Goal: Information Seeking & Learning: Learn about a topic

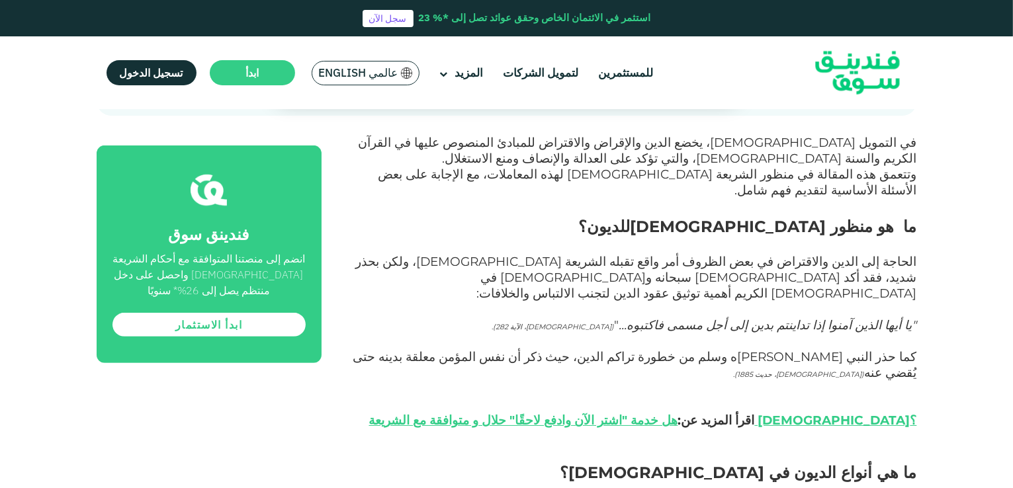
scroll to position [601, 0]
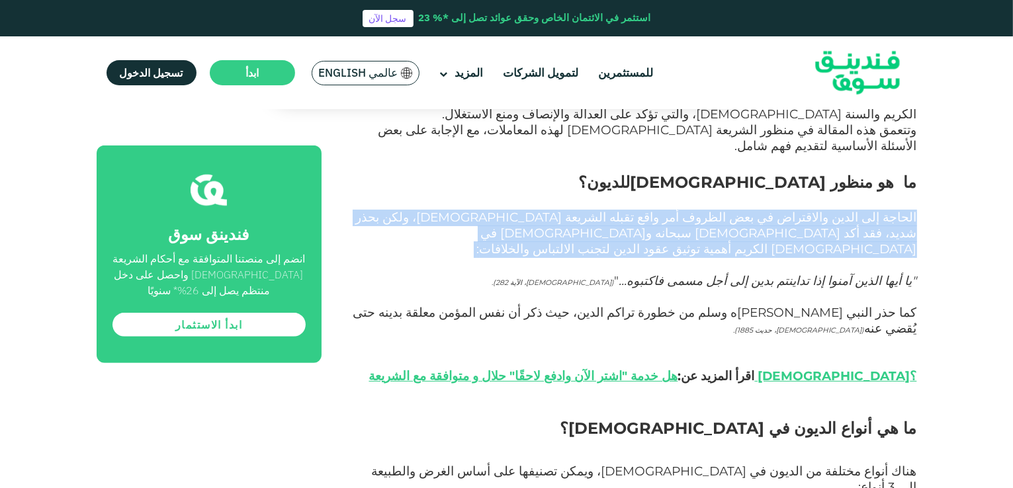
click at [915, 210] on span "الحاجة إلى الدين والاقتراض في بعض الظروف أمر واقع تقبله الشريعة [DEMOGRAPHIC_DA…" at bounding box center [636, 233] width 561 height 47
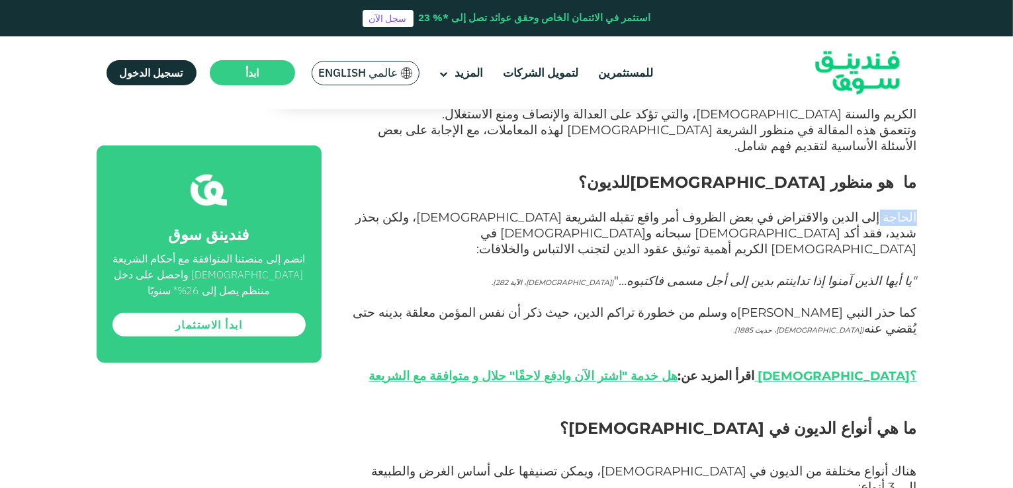
click at [915, 210] on span "الحاجة إلى الدين والاقتراض في بعض الظروف أمر واقع تقبله الشريعة [DEMOGRAPHIC_DA…" at bounding box center [636, 233] width 561 height 47
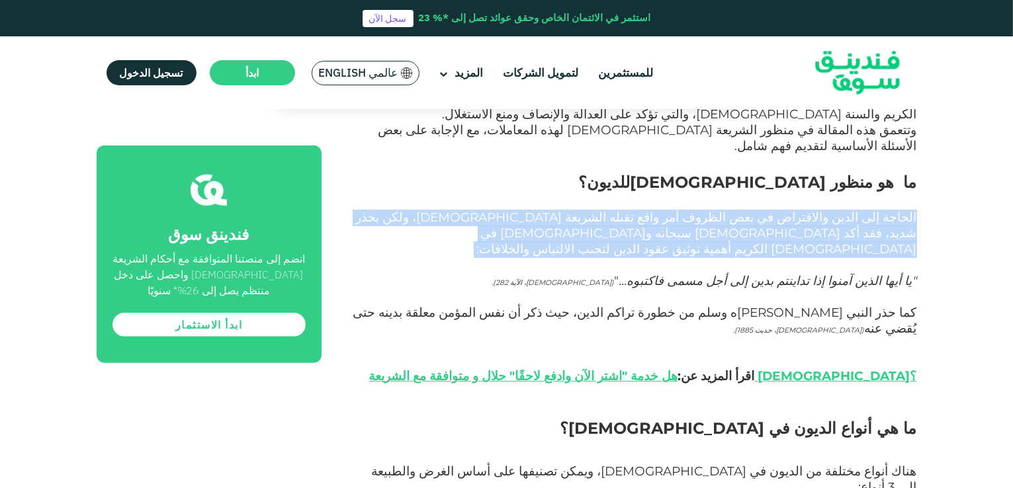
click at [915, 210] on span "الحاجة إلى الدين والاقتراض في بعض الظروف أمر واقع تقبله الشريعة [DEMOGRAPHIC_DA…" at bounding box center [636, 233] width 561 height 47
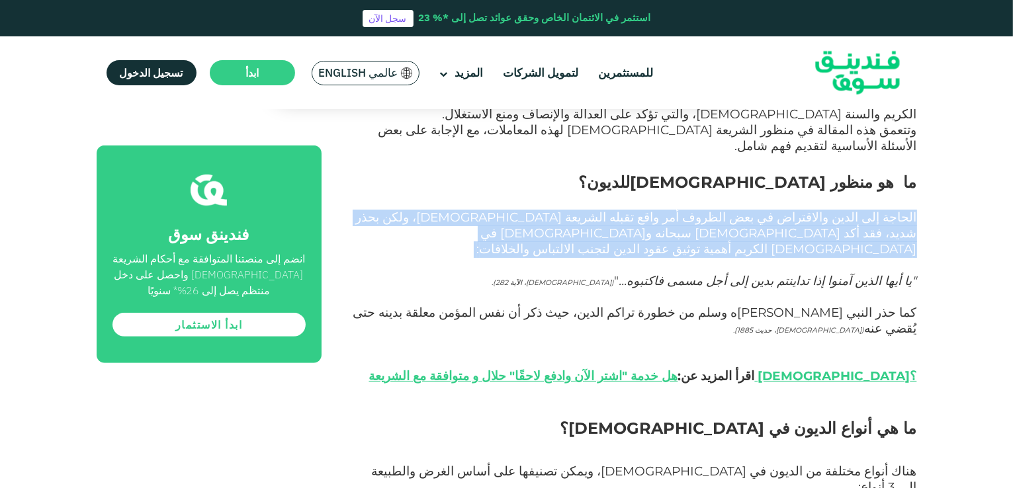
click at [915, 210] on span "الحاجة إلى الدين والاقتراض في بعض الظروف أمر واقع تقبله الشريعة [DEMOGRAPHIC_DA…" at bounding box center [636, 233] width 561 height 47
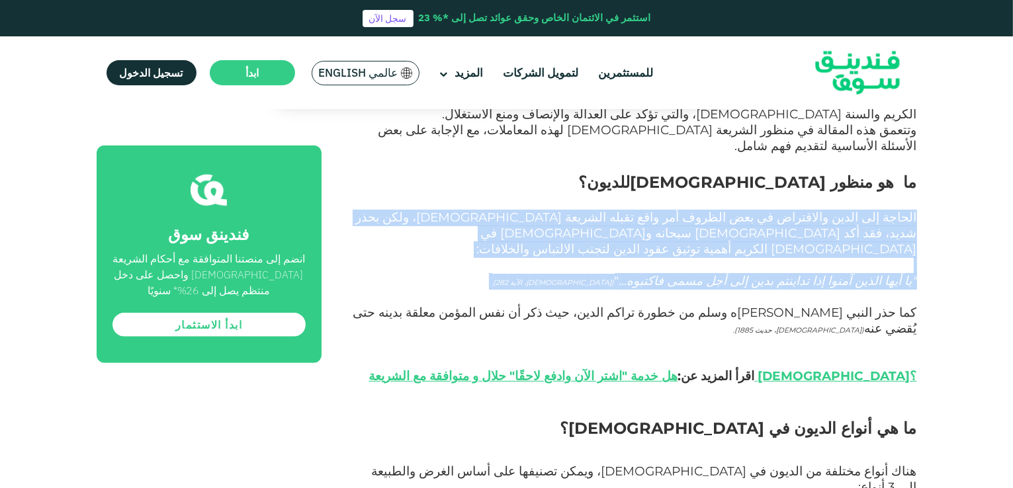
drag, startPoint x: 915, startPoint y: 199, endPoint x: 623, endPoint y: 259, distance: 298.5
copy div "الحاجة إلى الدين والاقتراض في بعض الظروف أمر واقع تقبله الشريعة [DEMOGRAPHIC_DA…"
